Goal: Navigation & Orientation: Find specific page/section

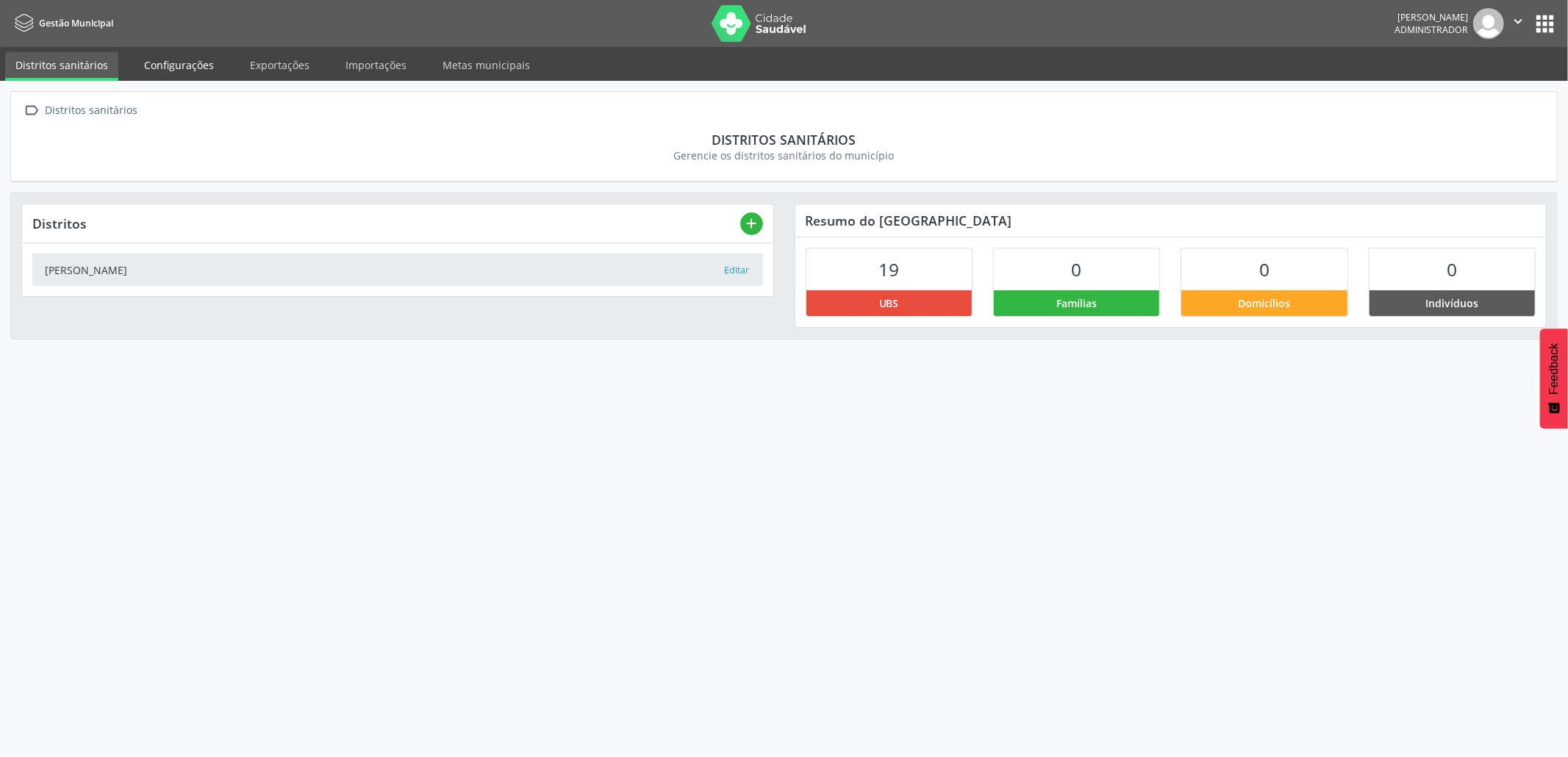
click at [198, 64] on link "Configurações" at bounding box center [179, 65] width 91 height 25
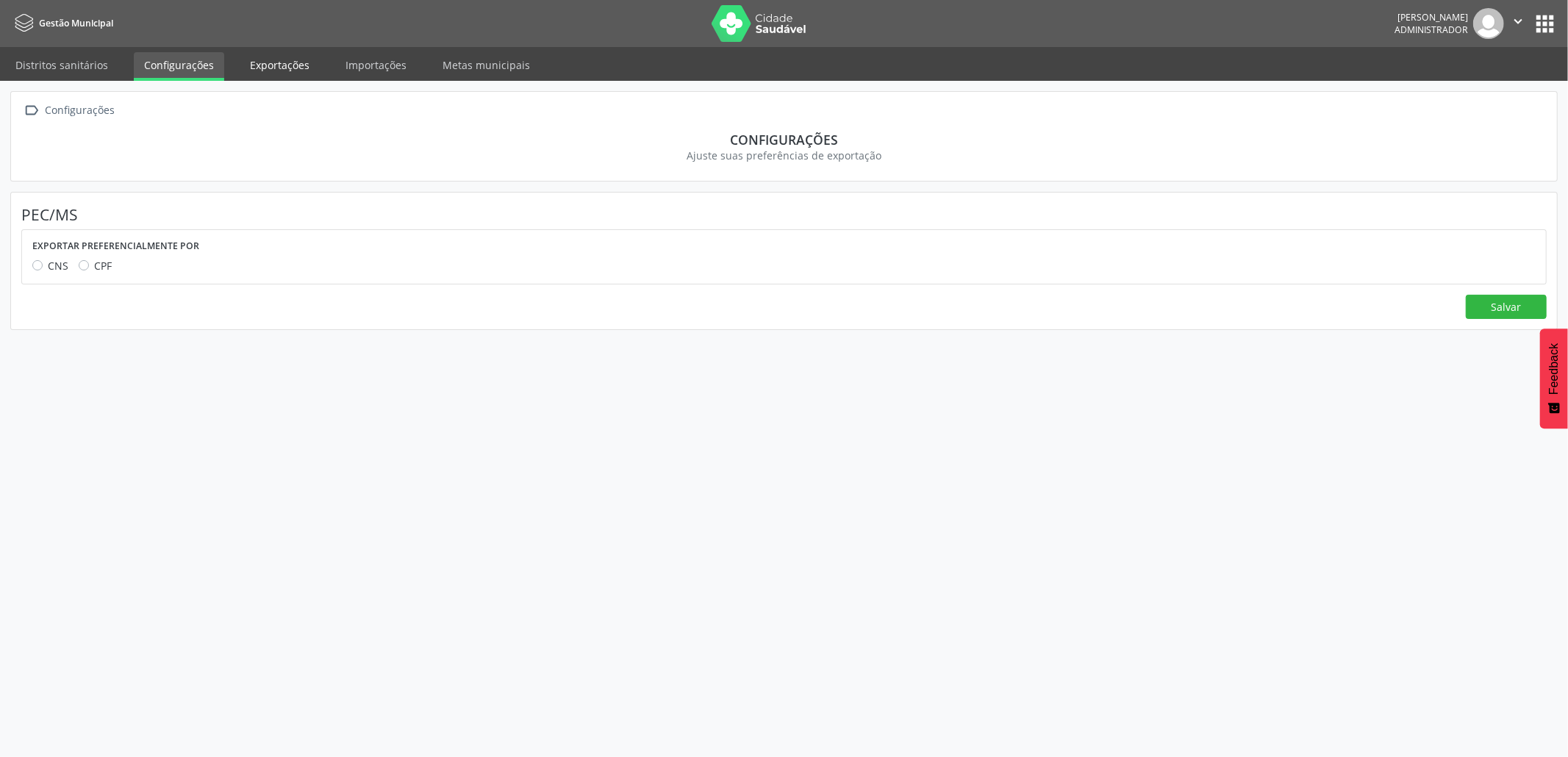
click at [278, 68] on link "Exportações" at bounding box center [279, 65] width 80 height 25
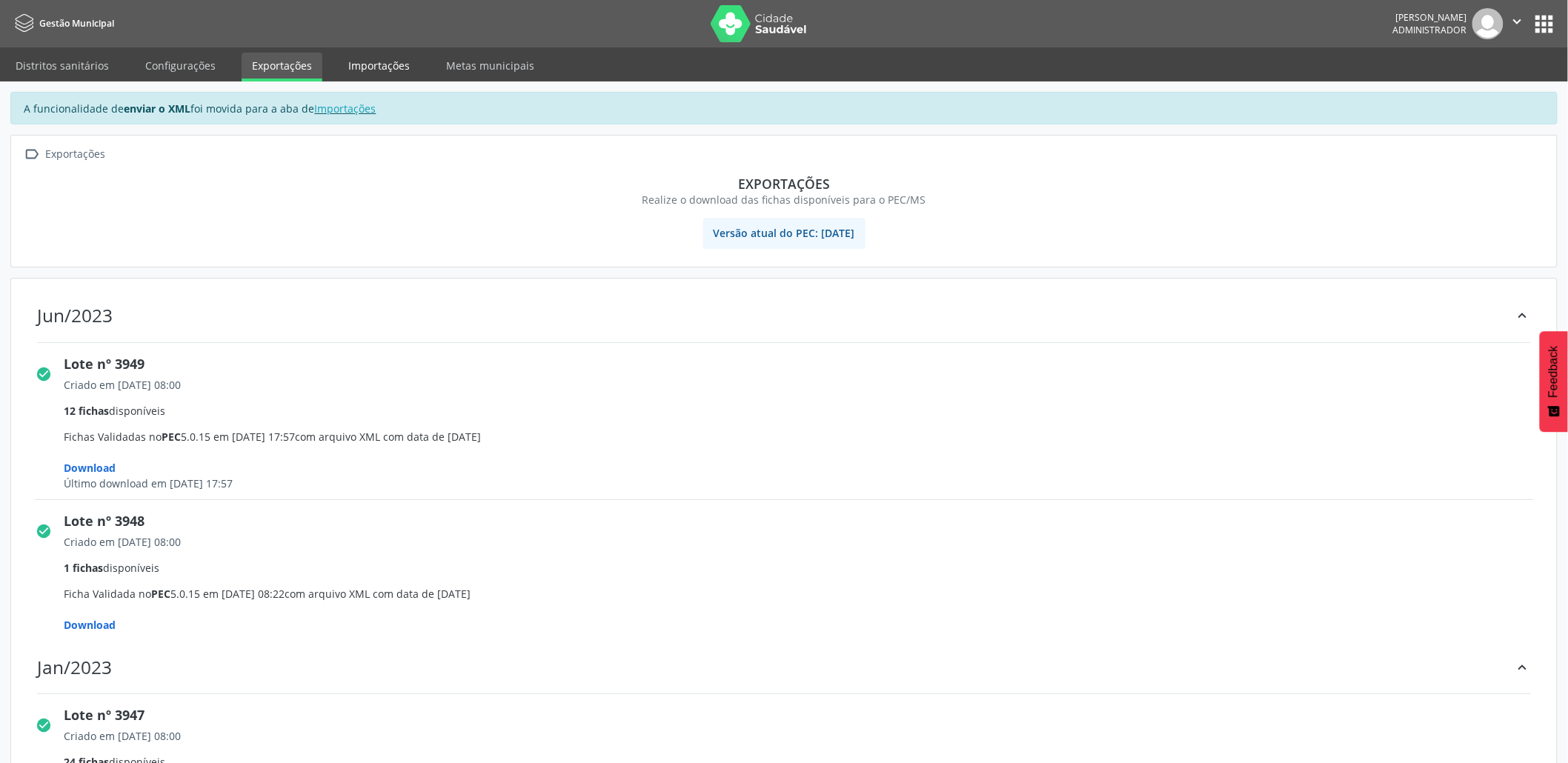
click at [374, 69] on link "Importações" at bounding box center [379, 66] width 82 height 26
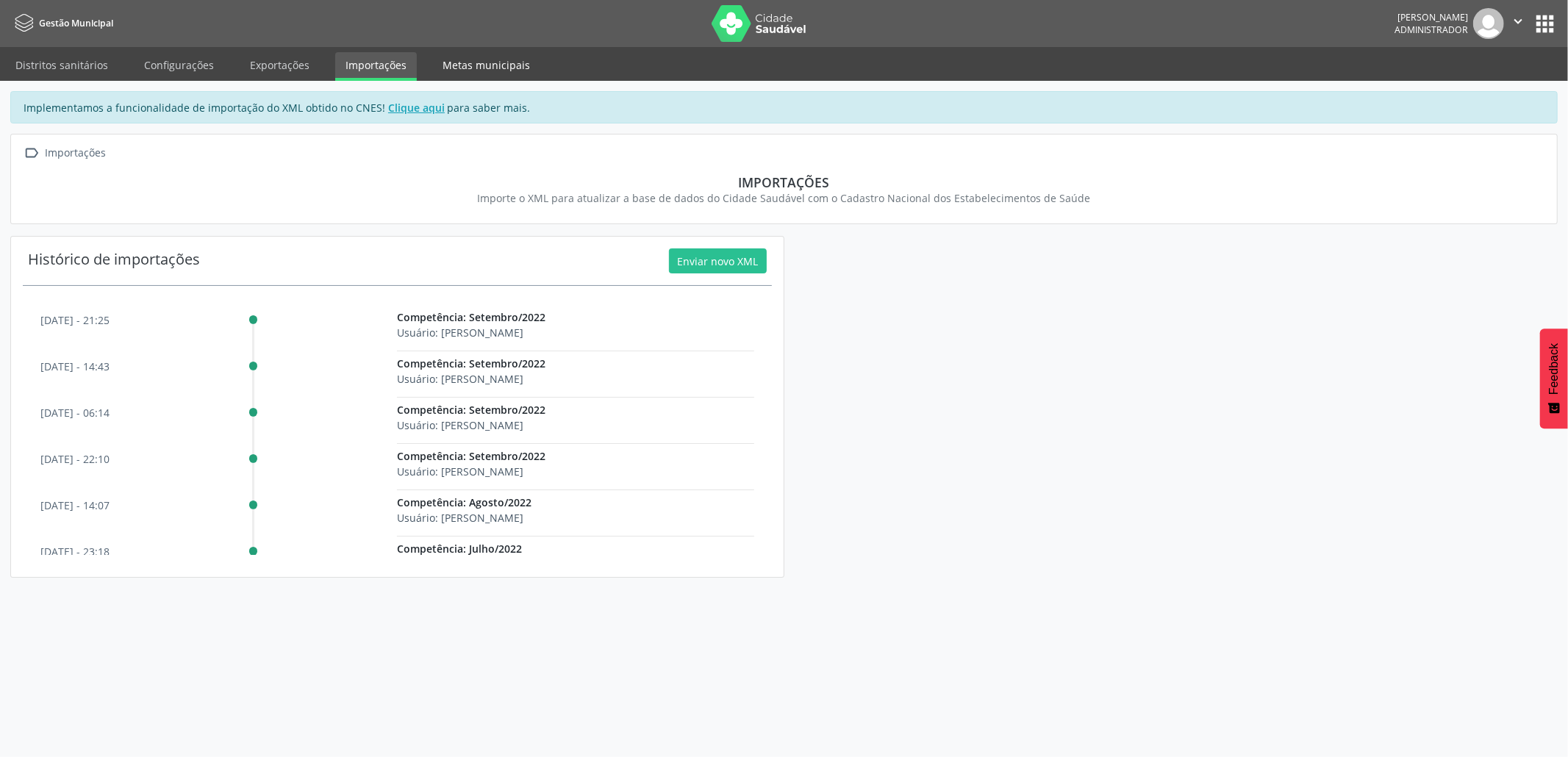
click at [470, 58] on link "Metas municipais" at bounding box center [486, 65] width 108 height 25
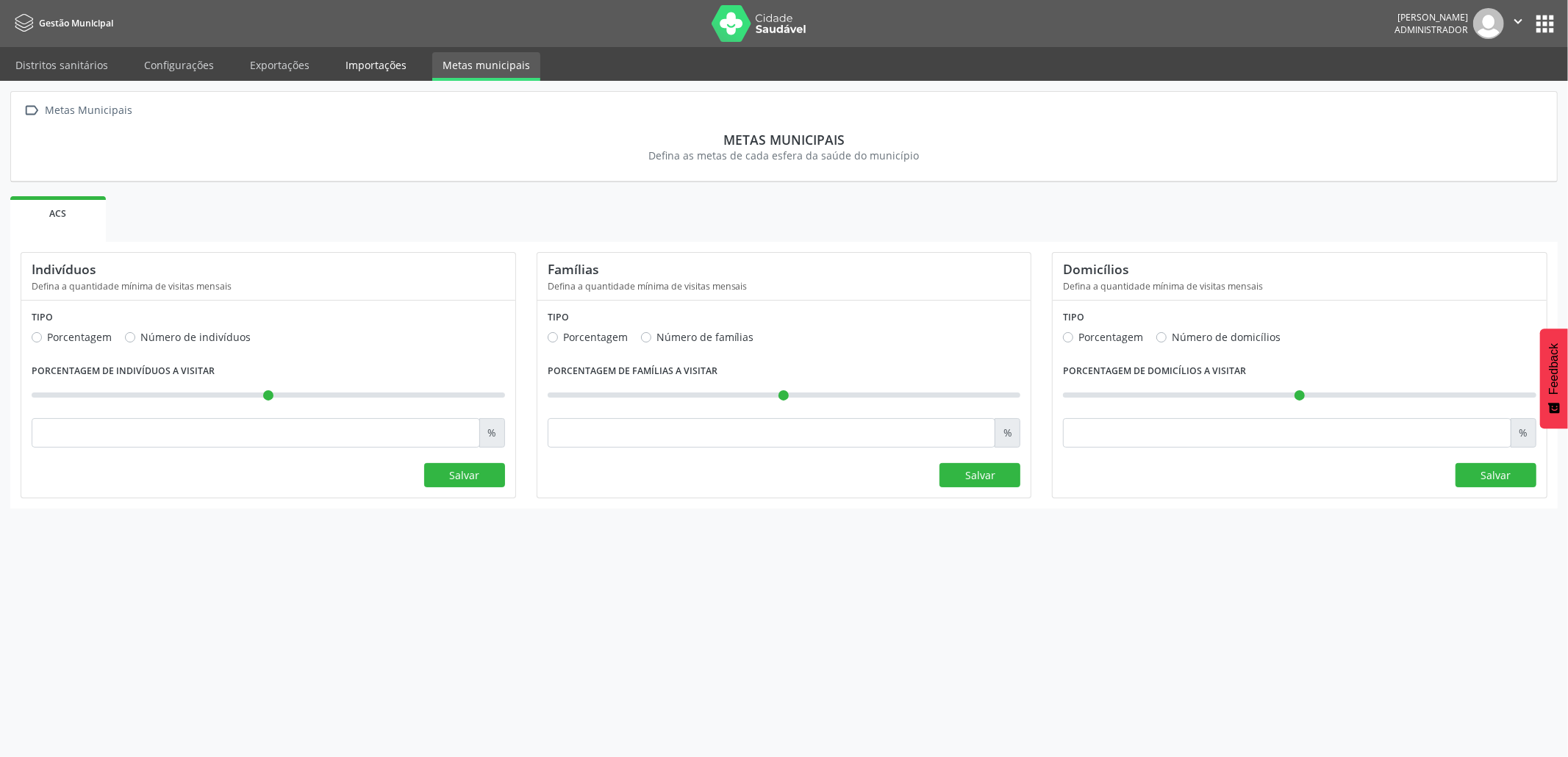
click at [380, 60] on link "Importações" at bounding box center [376, 65] width 82 height 25
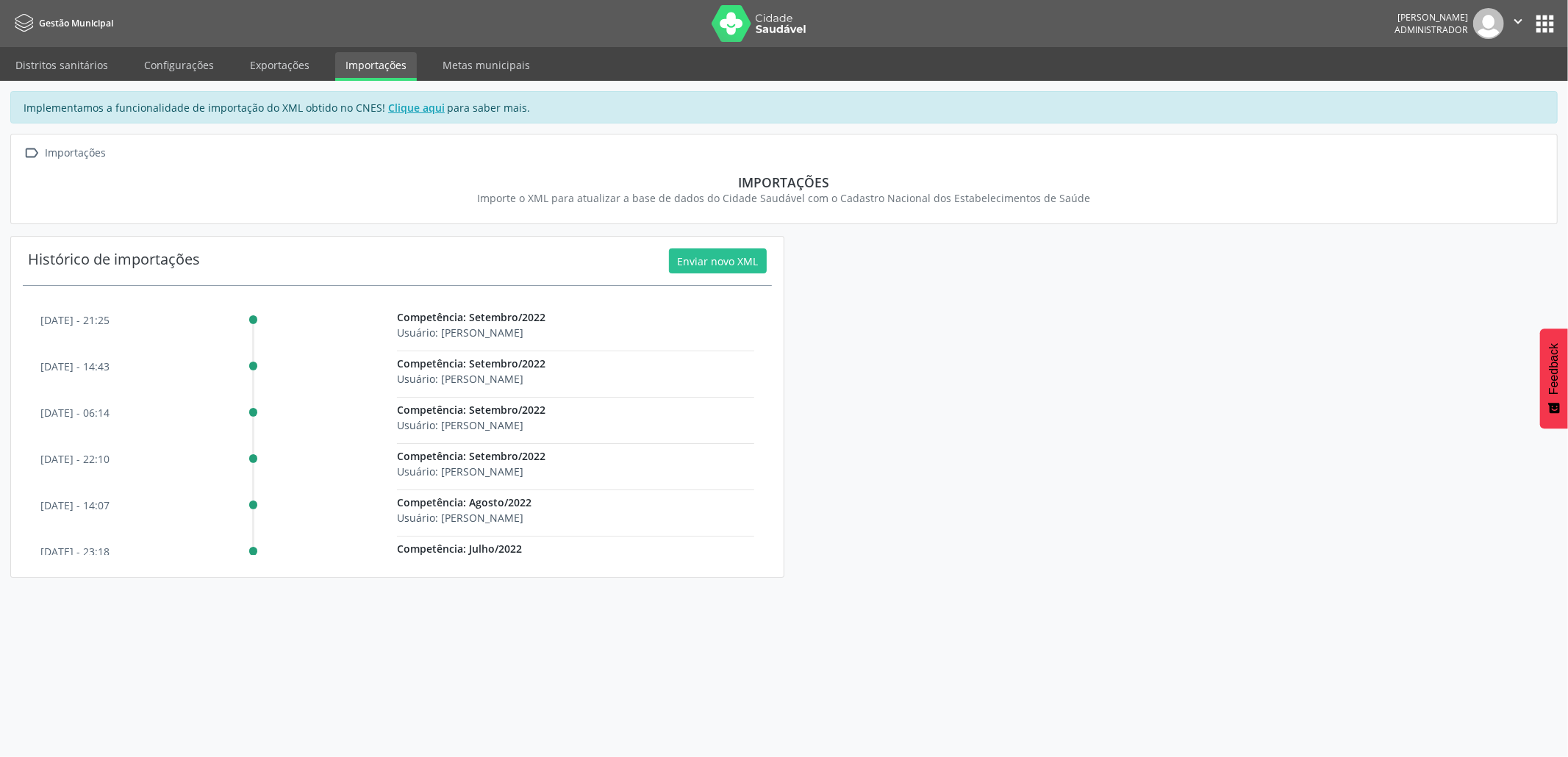
click at [1523, 22] on icon "" at bounding box center [1519, 22] width 16 height 16
click at [1464, 87] on link "Sair" at bounding box center [1480, 89] width 101 height 20
